Goal: Find specific page/section: Find specific page/section

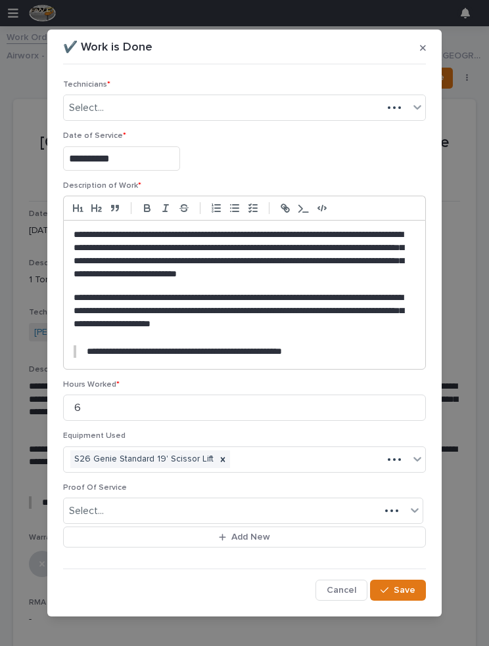
scroll to position [110, 0]
click at [408, 586] on span "Save" at bounding box center [404, 590] width 22 height 12
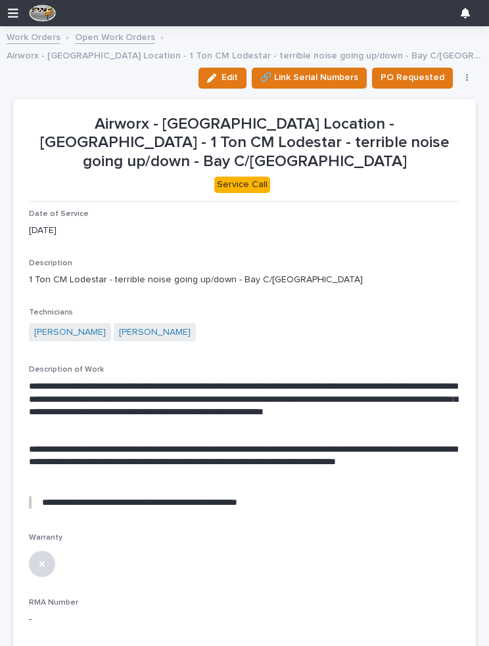
scroll to position [0, 0]
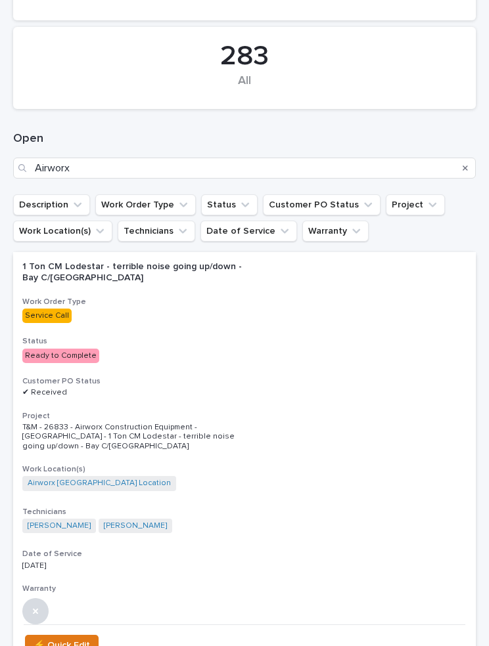
scroll to position [223, 0]
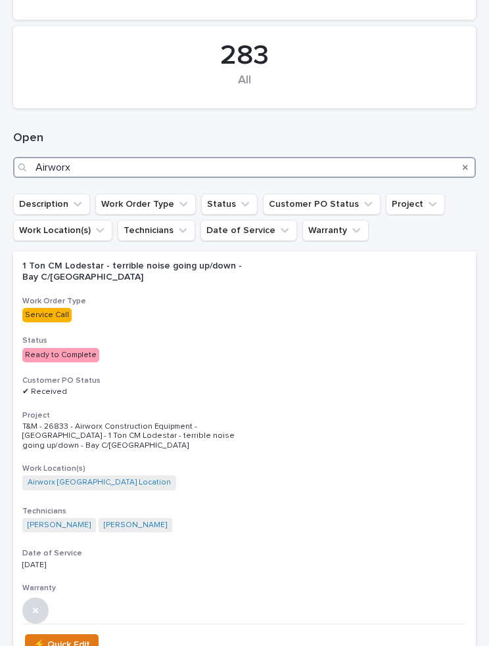
click at [102, 159] on input "Airworx" at bounding box center [244, 167] width 462 height 21
click at [85, 161] on input "Airworx" at bounding box center [244, 167] width 462 height 21
type input "A"
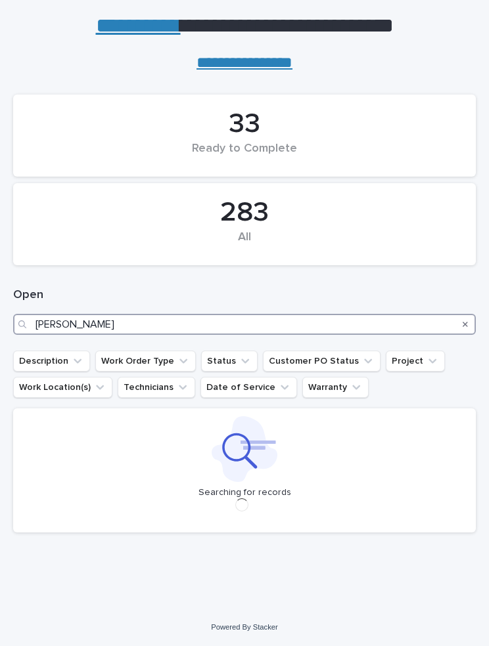
scroll to position [64, 0]
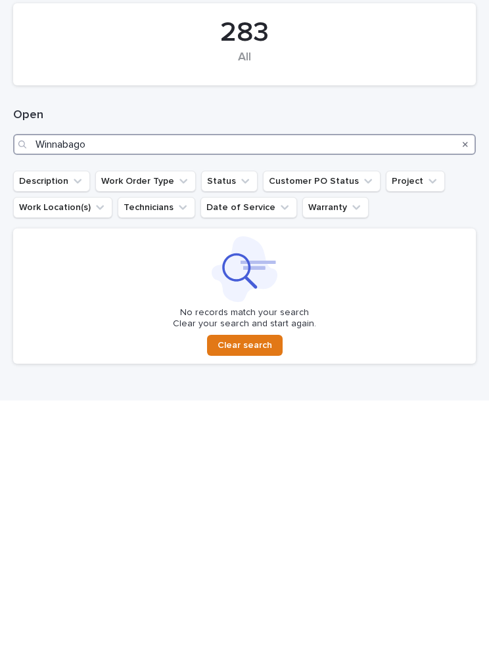
type input "Winnabago"
click at [318, 262] on div "283" at bounding box center [244, 278] width 418 height 33
